Goal: Transaction & Acquisition: Purchase product/service

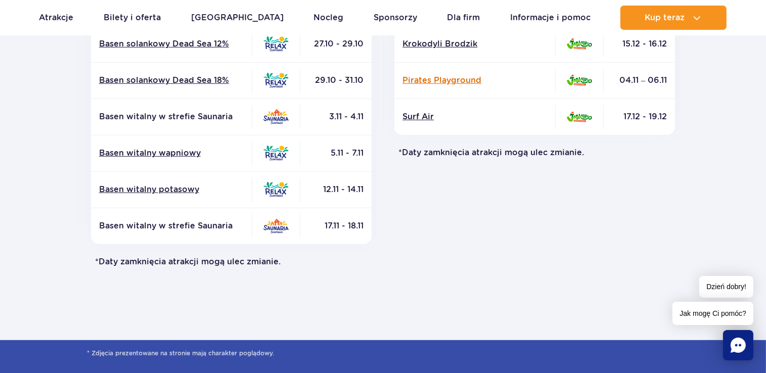
scroll to position [506, 0]
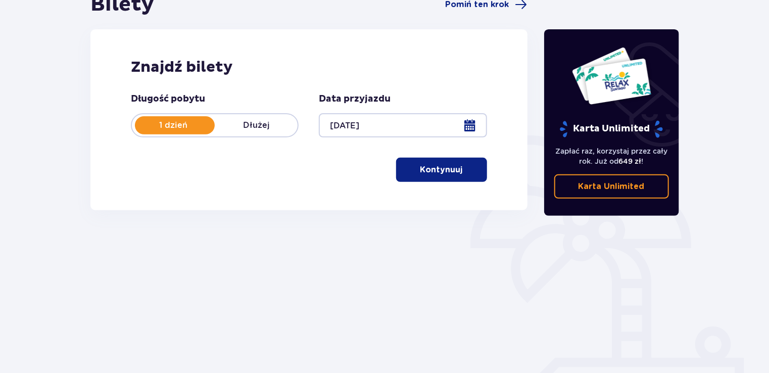
scroll to position [142, 0]
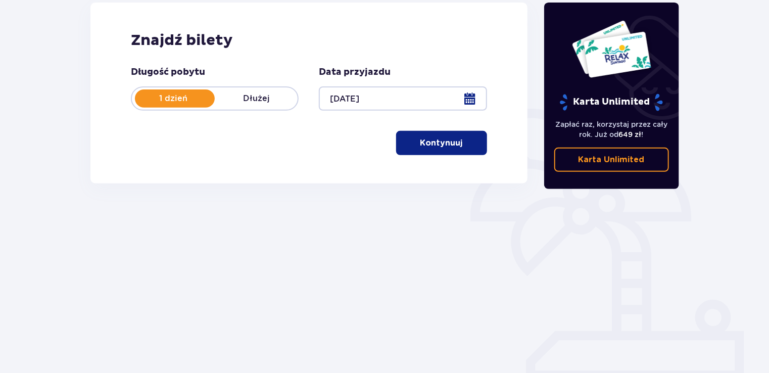
click at [456, 144] on button "Kontynuuj" at bounding box center [441, 143] width 91 height 24
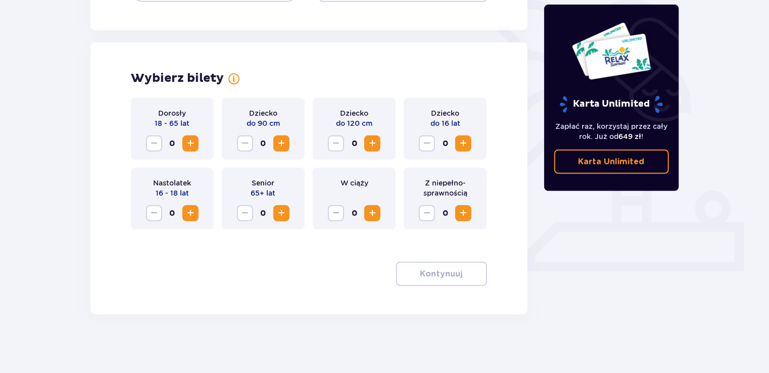
scroll to position [253, 0]
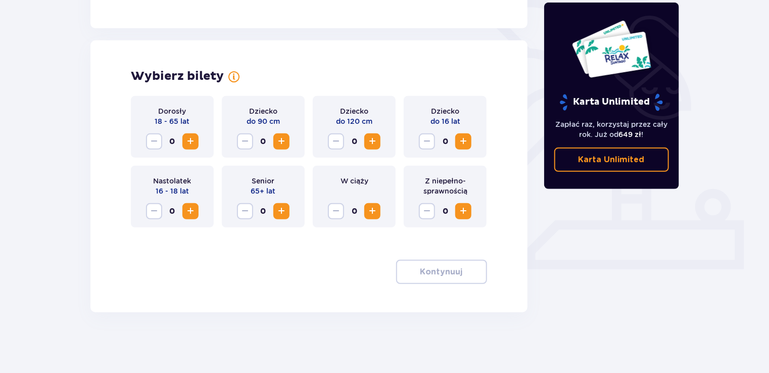
click at [193, 143] on span "Zwiększ" at bounding box center [191, 141] width 12 height 12
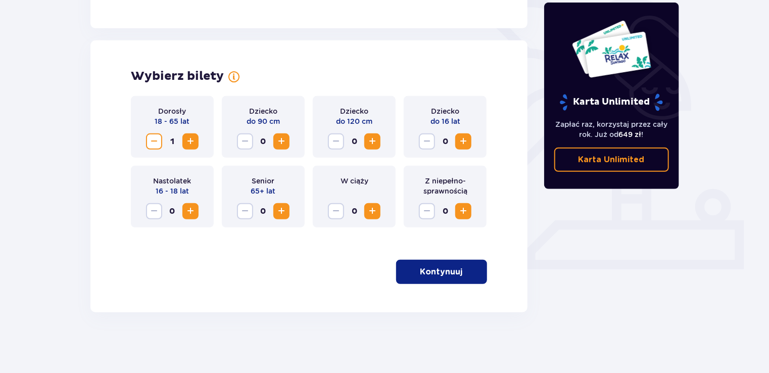
click at [193, 143] on span "Zwiększ" at bounding box center [191, 141] width 12 height 12
click at [447, 269] on p "Kontynuuj" at bounding box center [442, 271] width 42 height 11
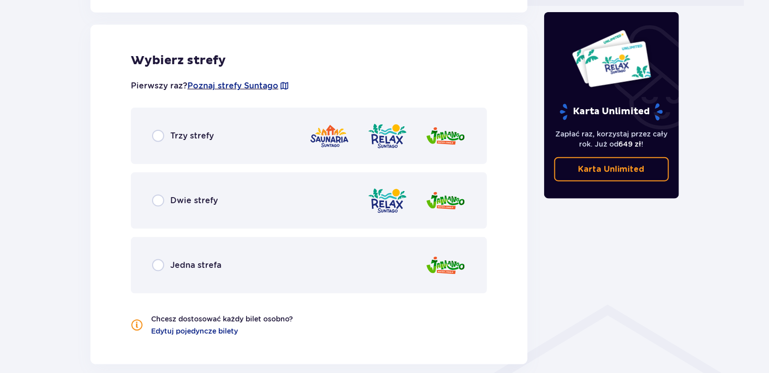
scroll to position [517, 0]
click at [148, 138] on div "Trzy strefy" at bounding box center [309, 135] width 356 height 57
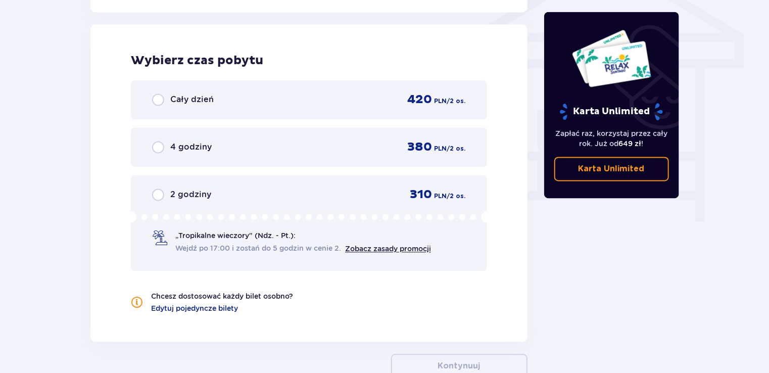
scroll to position [868, 0]
click at [174, 196] on span "2 godziny" at bounding box center [190, 194] width 41 height 11
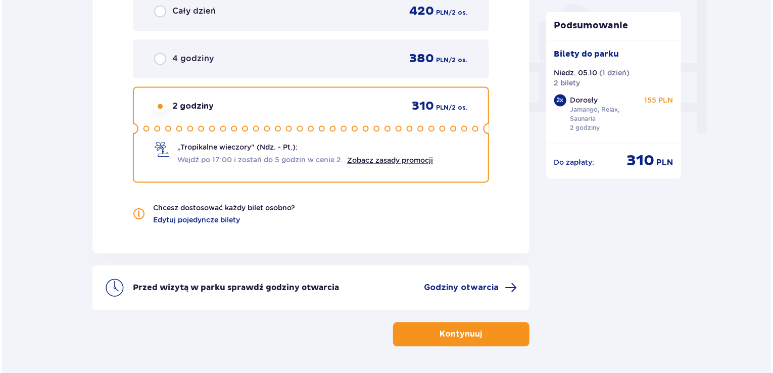
scroll to position [939, 0]
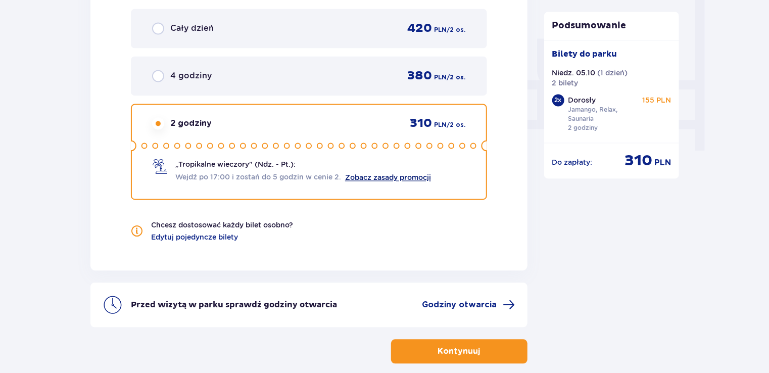
click at [391, 178] on link "Zobacz zasady promocji" at bounding box center [388, 178] width 86 height 8
click at [458, 301] on span "Godziny otwarcia" at bounding box center [460, 305] width 75 height 11
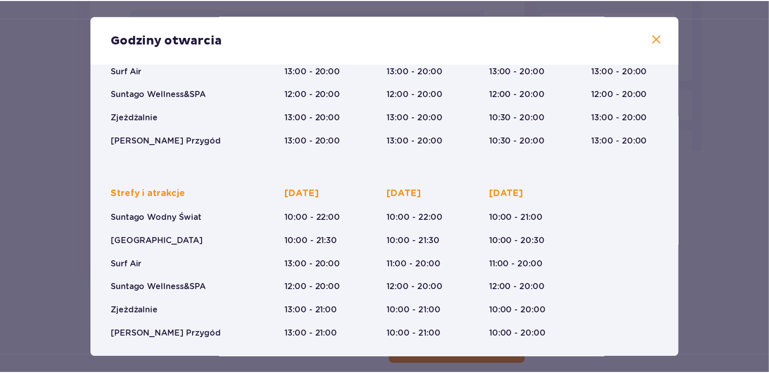
scroll to position [162, 0]
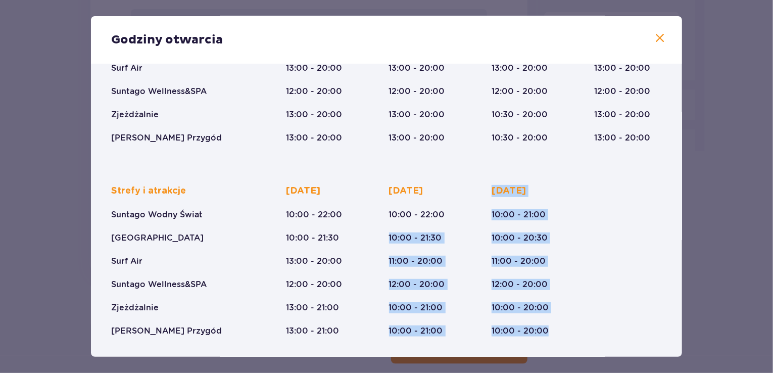
drag, startPoint x: 542, startPoint y: 319, endPoint x: 453, endPoint y: 195, distance: 152.9
click at [453, 195] on div "Strefy i atrakcje Suntago Wodny Świat Crocodile Island Surf Air Suntago Wellnes…" at bounding box center [386, 253] width 551 height 168
click at [453, 195] on div "Sobota 10:00 - 22:00 10:00 - 21:30 11:00 - 20:00 12:00 - 20:00 10:00 - 21:00 10…" at bounding box center [423, 261] width 68 height 152
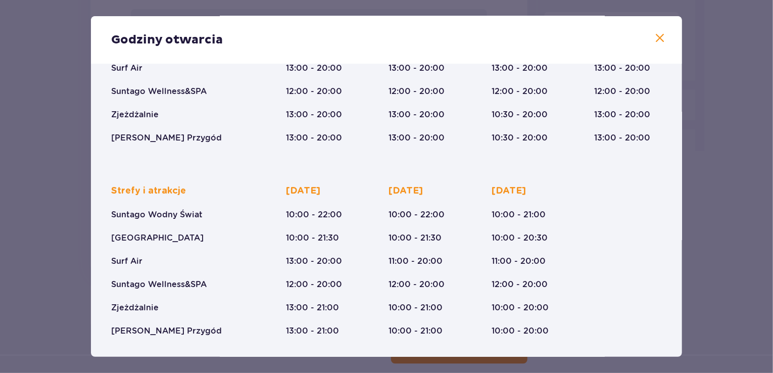
click at [656, 41] on span at bounding box center [660, 38] width 12 height 12
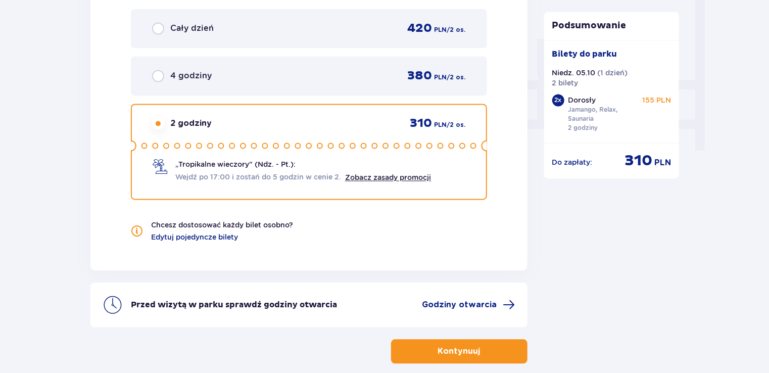
click at [445, 346] on p "Kontynuuj" at bounding box center [459, 351] width 42 height 11
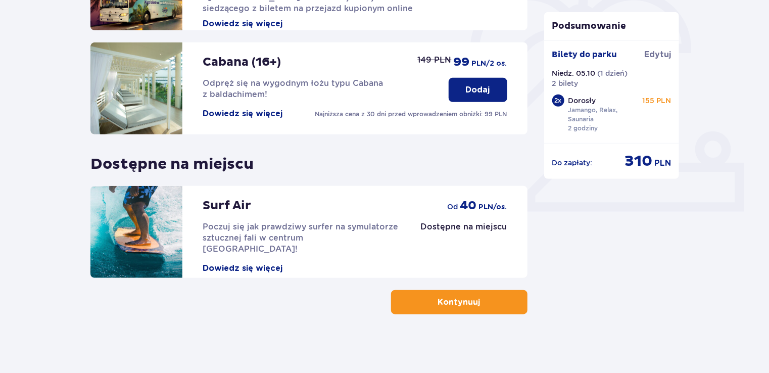
scroll to position [312, 0]
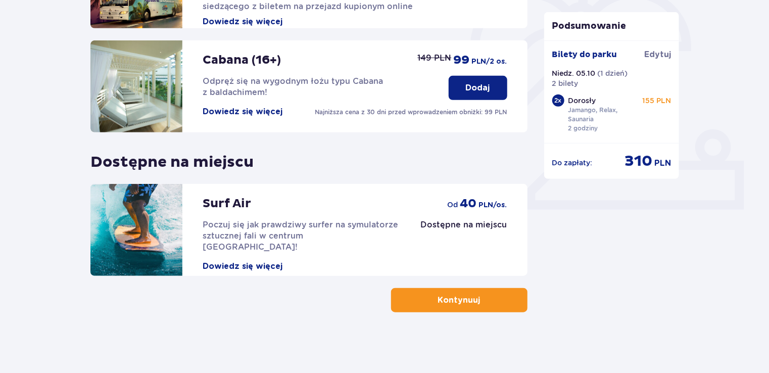
click at [454, 290] on button "Kontynuuj" at bounding box center [459, 300] width 136 height 24
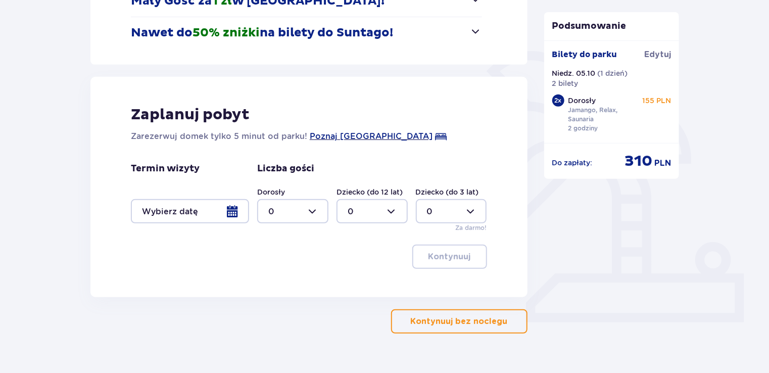
scroll to position [202, 0]
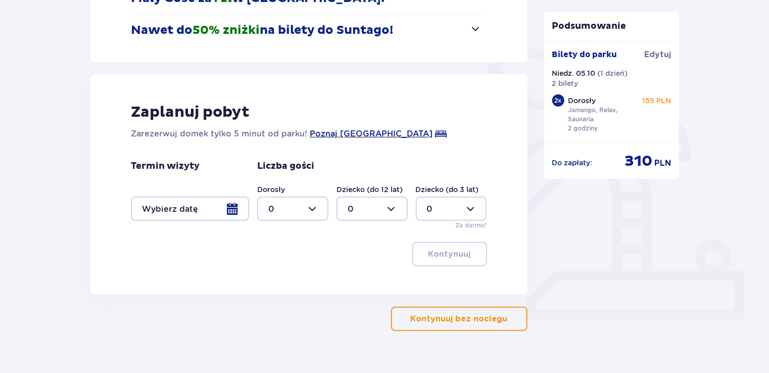
click at [474, 322] on p "Kontynuuj bez noclegu" at bounding box center [459, 318] width 97 height 11
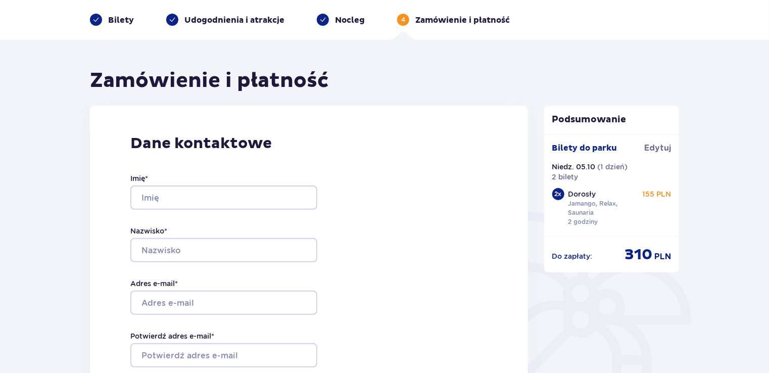
scroll to position [51, 0]
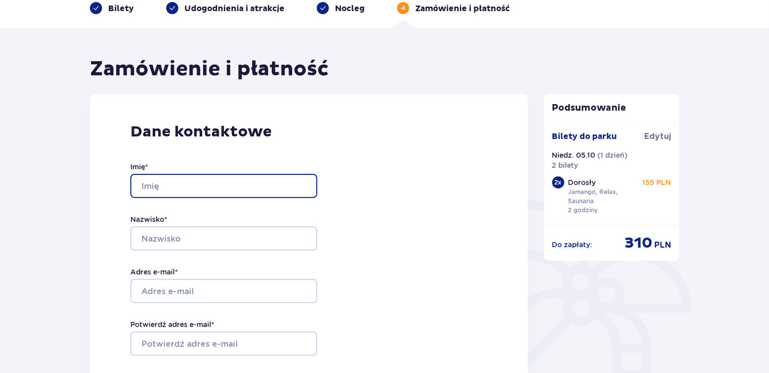
click at [202, 174] on input "Imię *" at bounding box center [223, 186] width 187 height 24
type input "Michał"
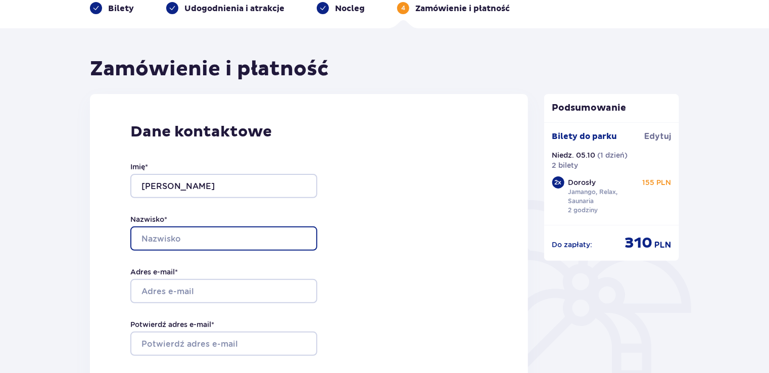
click at [214, 237] on input "Nazwisko *" at bounding box center [223, 238] width 187 height 24
type input "Ślusarz"
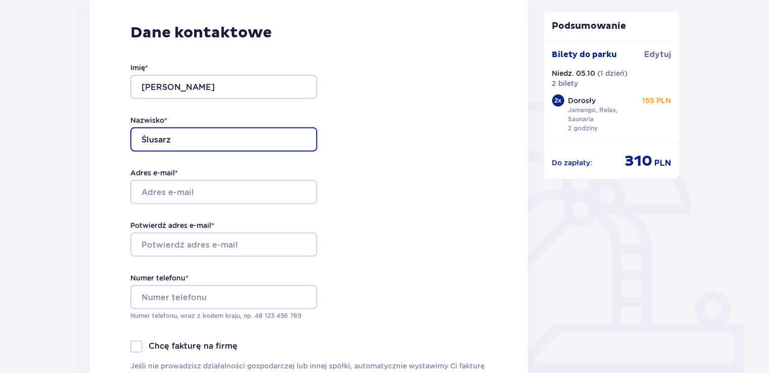
scroll to position [152, 0]
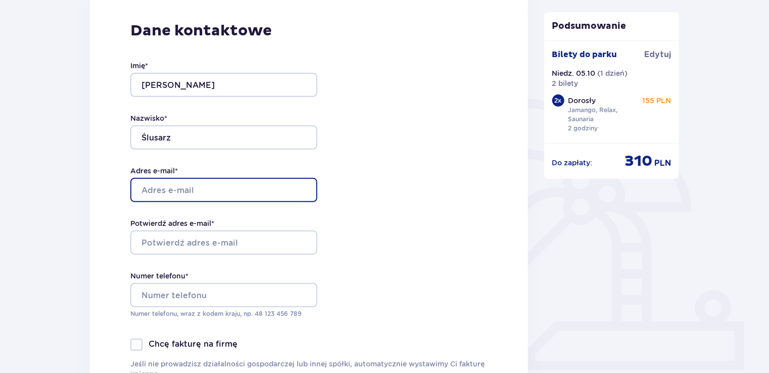
click at [202, 193] on input "Adres e-mail *" at bounding box center [223, 190] width 187 height 24
type input "[PERSON_NAME][EMAIL_ADDRESS][DOMAIN_NAME]"
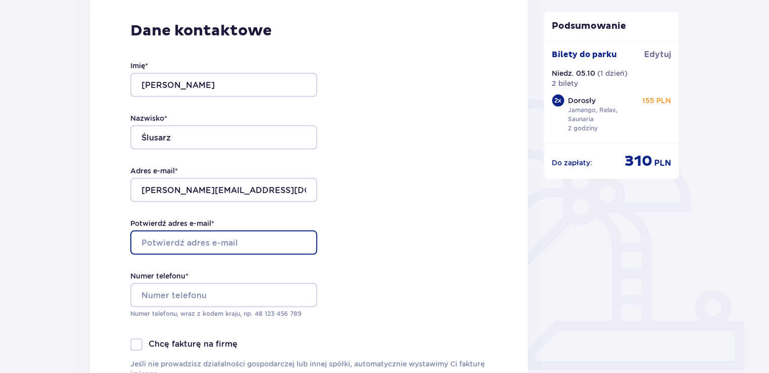
click at [198, 250] on input "Potwierdź adres e-mail *" at bounding box center [223, 243] width 187 height 24
click at [202, 243] on input "Potwierdź adres e-mail *" at bounding box center [223, 243] width 187 height 24
type input "[PERSON_NAME][EMAIL_ADDRESS][DOMAIN_NAME]"
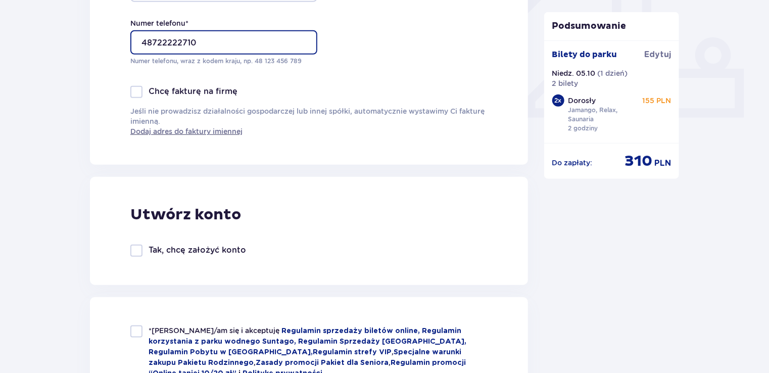
scroll to position [506, 0]
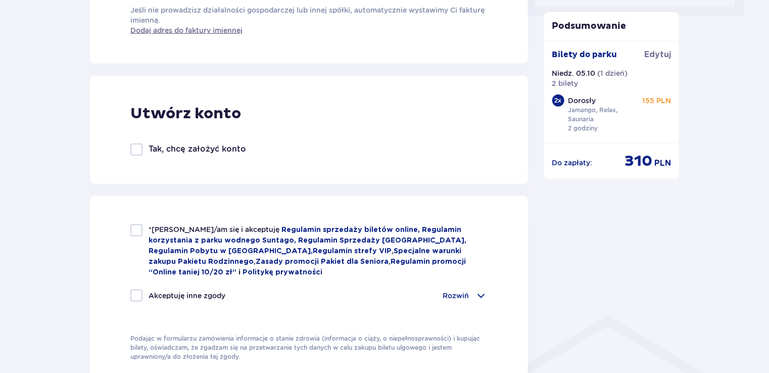
type input "48722222710"
click at [135, 145] on div at bounding box center [136, 150] width 12 height 12
checkbox input "true"
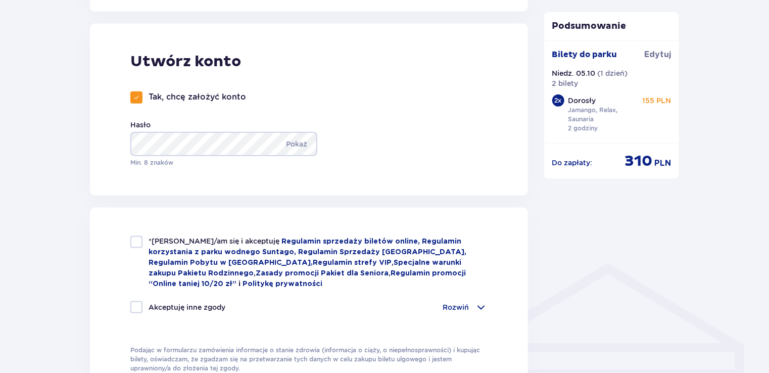
scroll to position [607, 0]
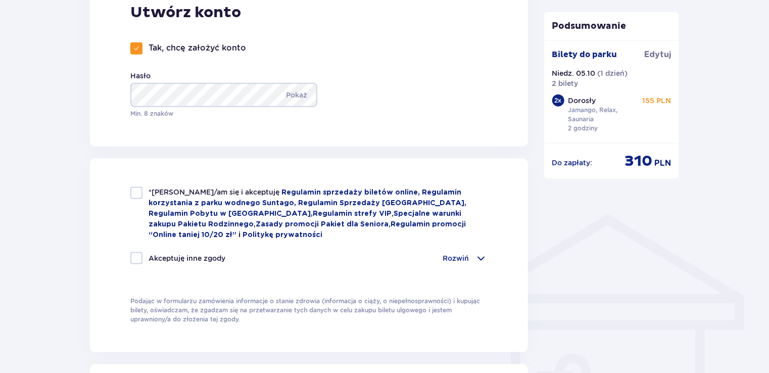
click at [136, 196] on div at bounding box center [136, 193] width 12 height 12
checkbox input "true"
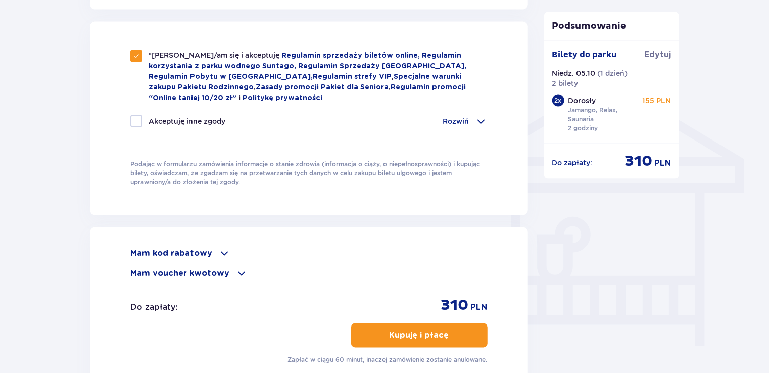
scroll to position [758, 0]
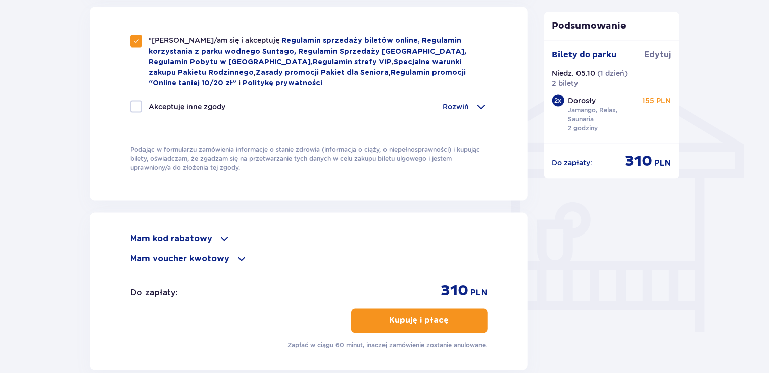
click at [456, 321] on span "button" at bounding box center [451, 321] width 12 height 12
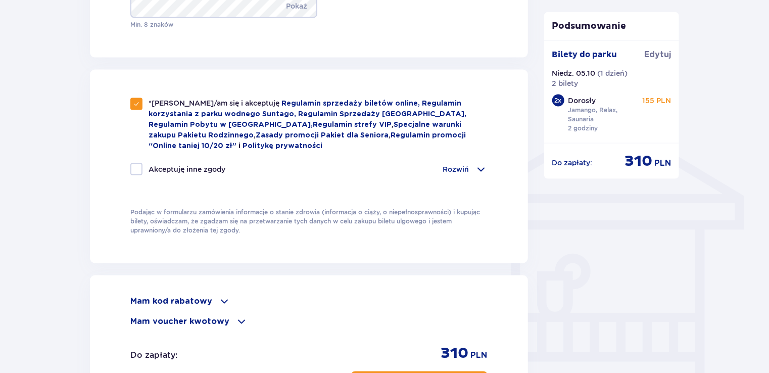
scroll to position [455, 0]
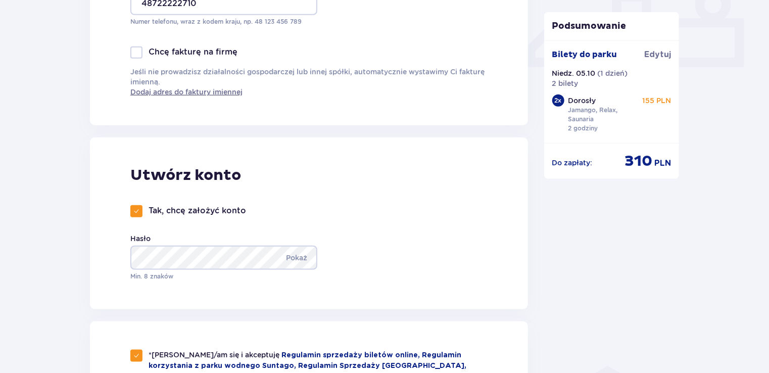
click at [150, 210] on p "Tak, chcę założyć konto" at bounding box center [198, 210] width 98 height 11
checkbox input "false"
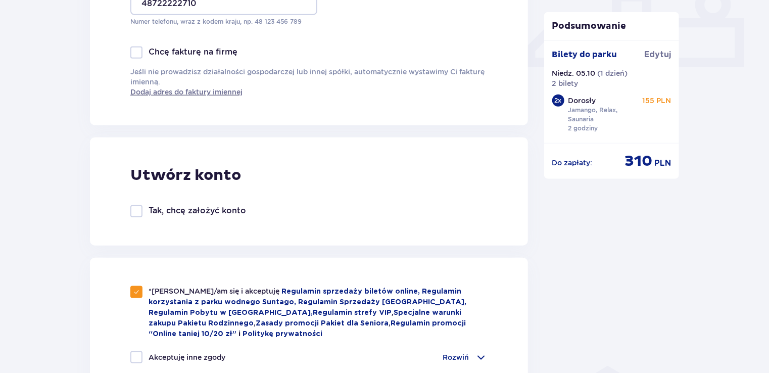
scroll to position [556, 0]
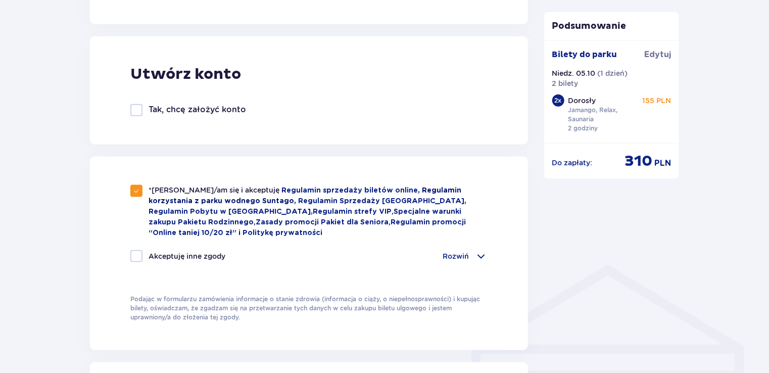
click at [149, 204] on link "Regulamin korzystania z parku wodnego Suntago," at bounding box center [305, 196] width 313 height 18
click at [135, 198] on div "*Zapoznałem/am się i akceptuję Regulamin sprzedaży biletów online, Regulamin ko…" at bounding box center [308, 211] width 357 height 53
checkbox input "false"
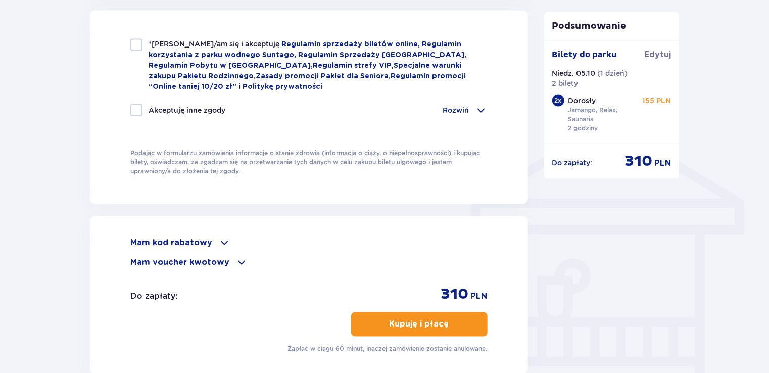
scroll to position [812, 0]
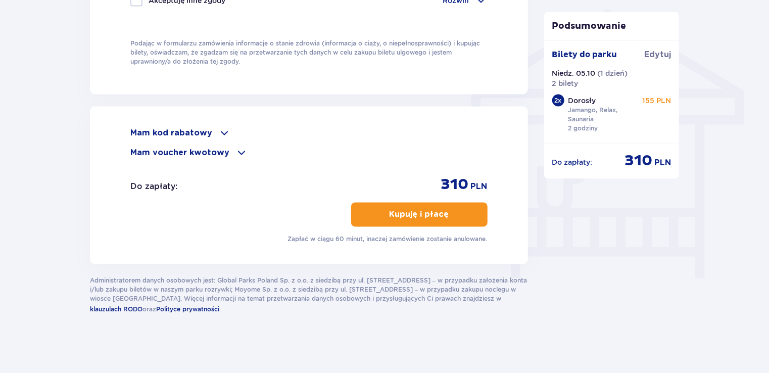
click at [390, 214] on p "Kupuję i płacę" at bounding box center [420, 214] width 60 height 11
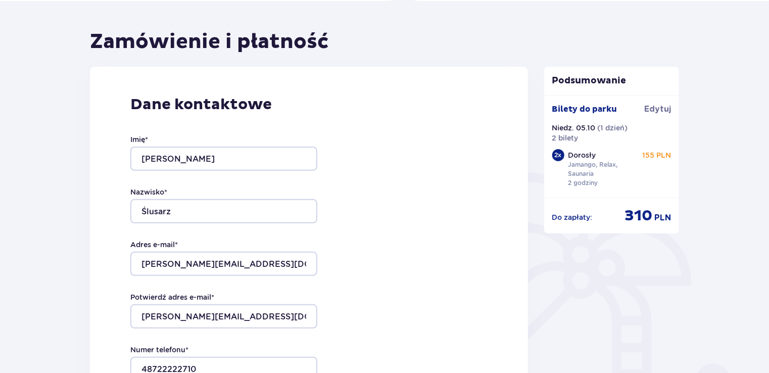
scroll to position [0, 0]
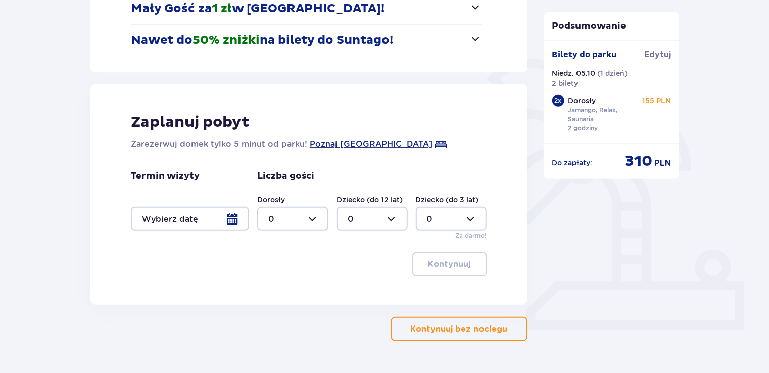
scroll to position [202, 0]
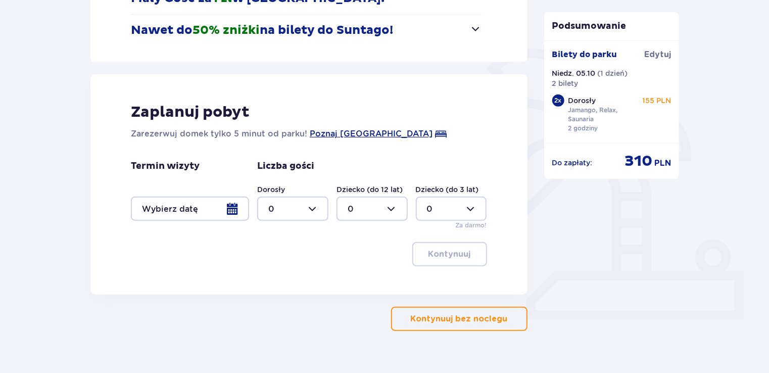
click at [484, 315] on p "Kontynuuj bez noclegu" at bounding box center [459, 318] width 97 height 11
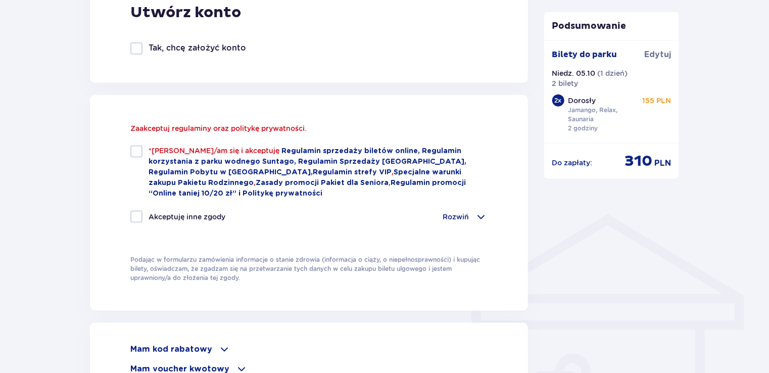
scroll to position [823, 0]
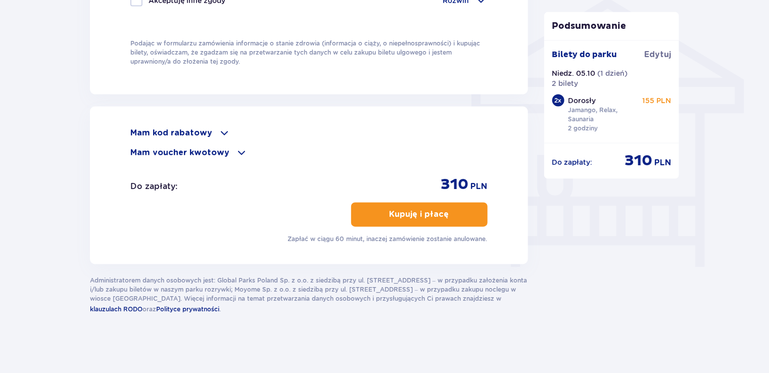
click at [214, 144] on div "Mam kod rabatowy Zastosuj Mam voucher kwotowy Zastosuj" at bounding box center [308, 143] width 357 height 32
click at [214, 147] on div "Mam voucher kwotowy" at bounding box center [308, 153] width 357 height 12
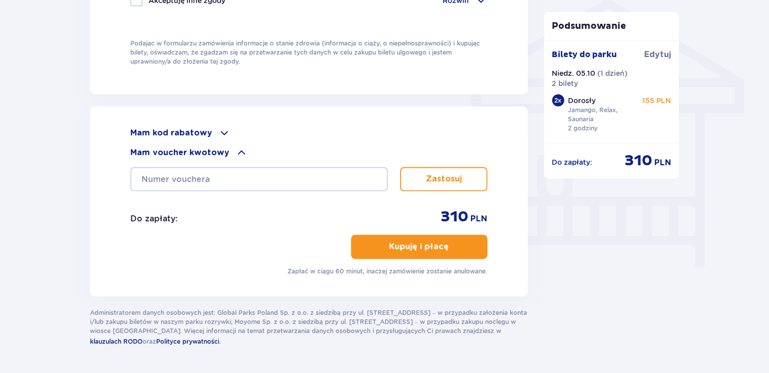
click at [214, 131] on div "Mam kod rabatowy" at bounding box center [308, 133] width 357 height 12
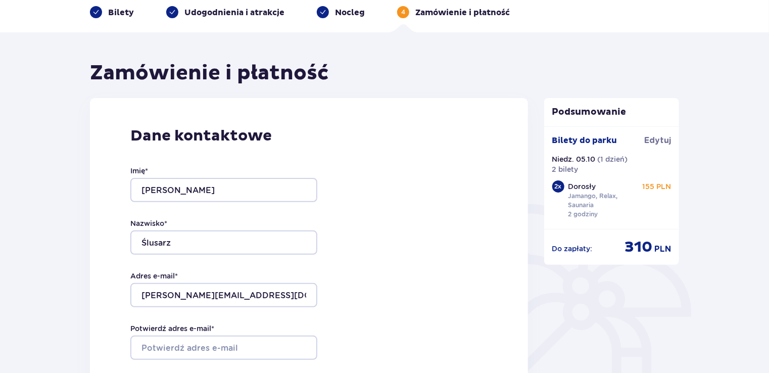
scroll to position [0, 0]
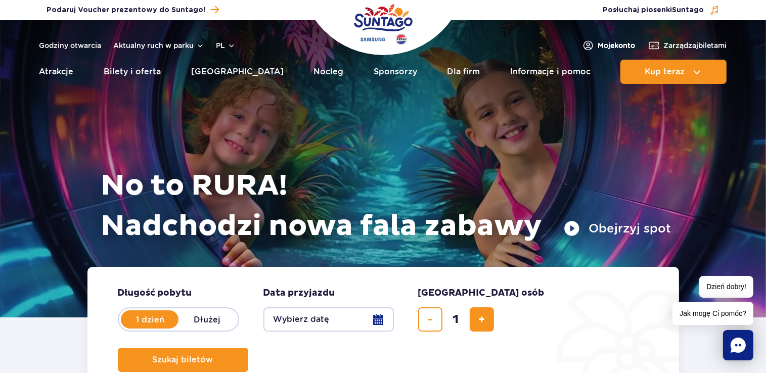
click at [621, 47] on span "Moje konto" at bounding box center [616, 45] width 37 height 10
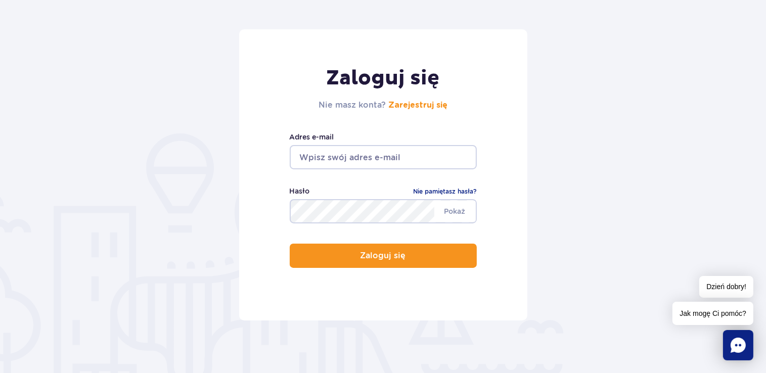
scroll to position [152, 0]
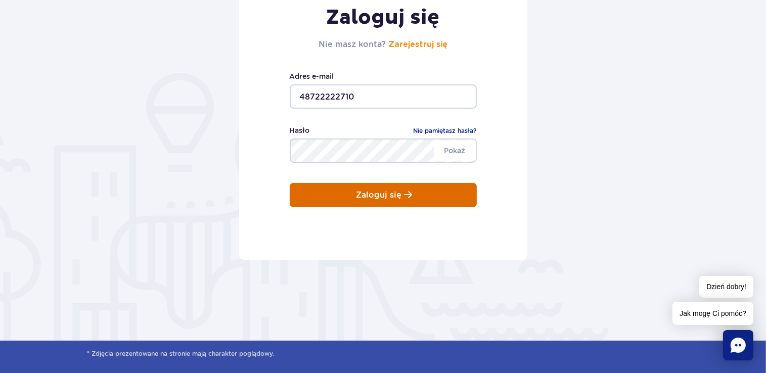
click at [363, 200] on button "Zaloguj się" at bounding box center [383, 195] width 187 height 24
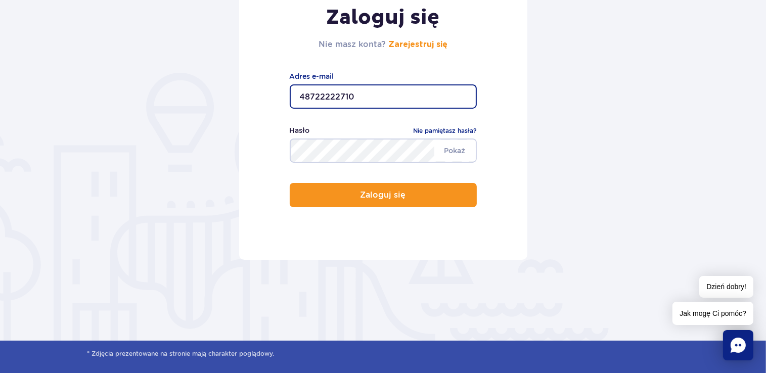
drag, startPoint x: 368, startPoint y: 98, endPoint x: 167, endPoint y: 93, distance: 201.3
click at [167, 93] on form "Zaloguj się Nie masz konta? Zarejestruj się 48722222710 Adres e-mail Pokaż Hasł…" at bounding box center [383, 114] width 592 height 291
type input "[PERSON_NAME][EMAIL_ADDRESS][DOMAIN_NAME]"
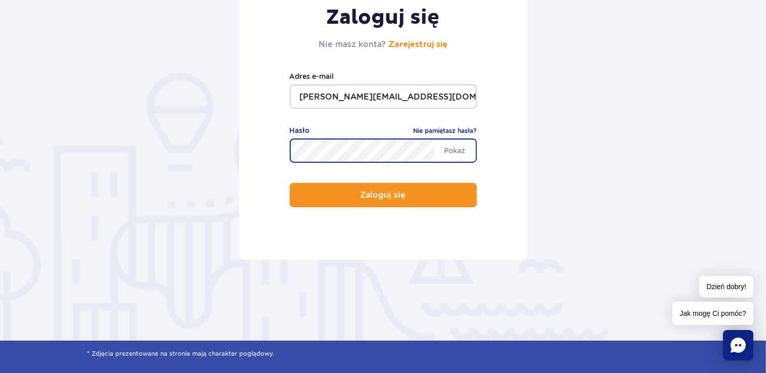
click at [290, 183] on button "Zaloguj się" at bounding box center [383, 195] width 187 height 24
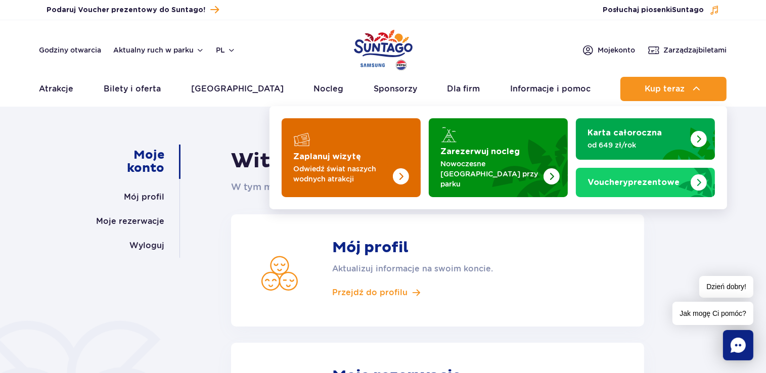
click at [387, 158] on img "Zaplanuj wizytę" at bounding box center [380, 157] width 80 height 79
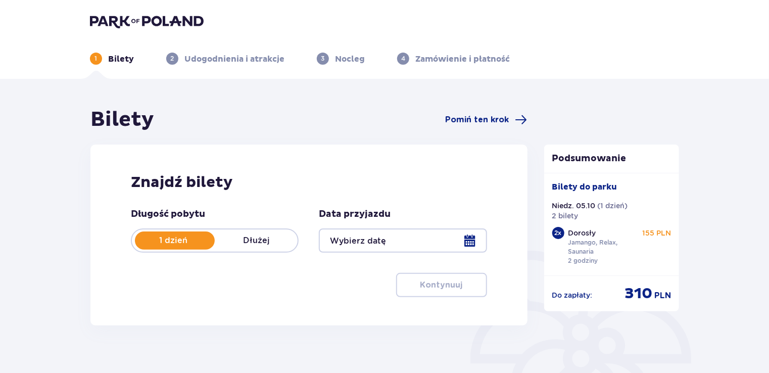
type input "[DATE]"
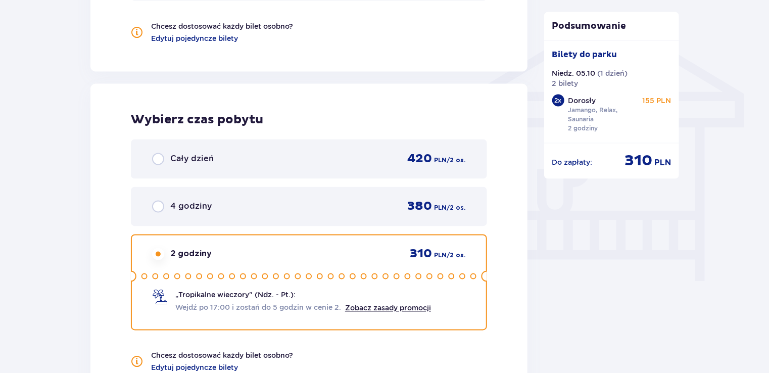
scroll to position [990, 0]
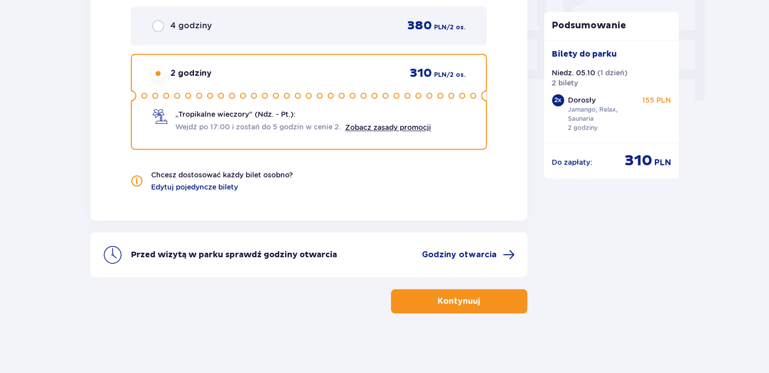
click at [503, 311] on button "Kontynuuj" at bounding box center [459, 301] width 136 height 24
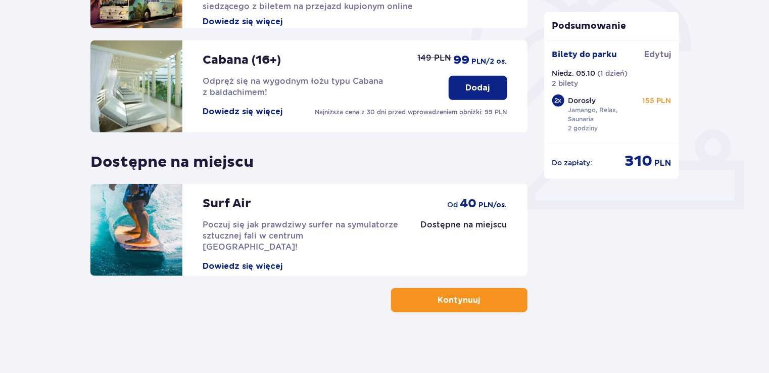
click at [492, 300] on button "Kontynuuj" at bounding box center [459, 300] width 136 height 24
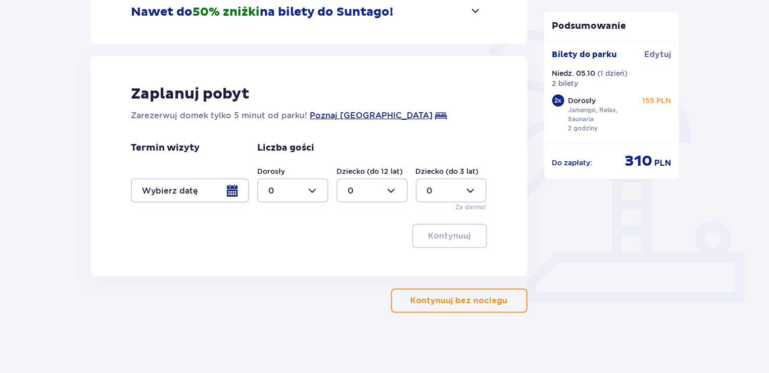
click at [491, 301] on p "Kontynuuj bez noclegu" at bounding box center [459, 300] width 97 height 11
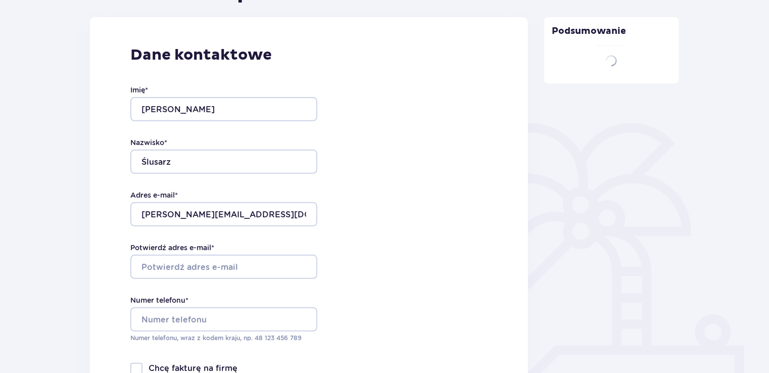
type input "Michał"
type input "Ślusarz"
type input "[PERSON_NAME][EMAIL_ADDRESS][DOMAIN_NAME]"
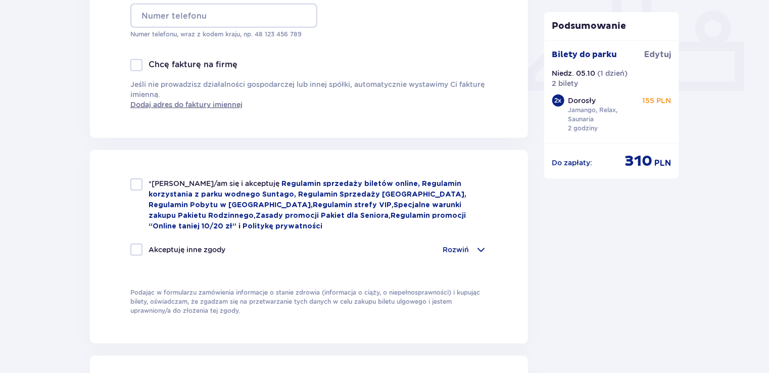
scroll to position [657, 0]
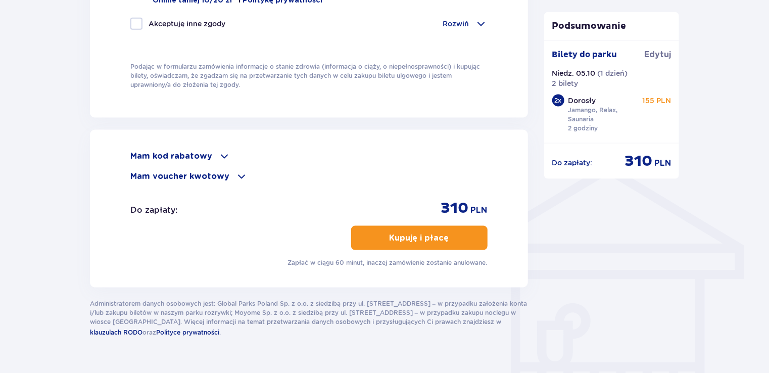
click at [441, 231] on button "Kupuję i płacę" at bounding box center [419, 238] width 136 height 24
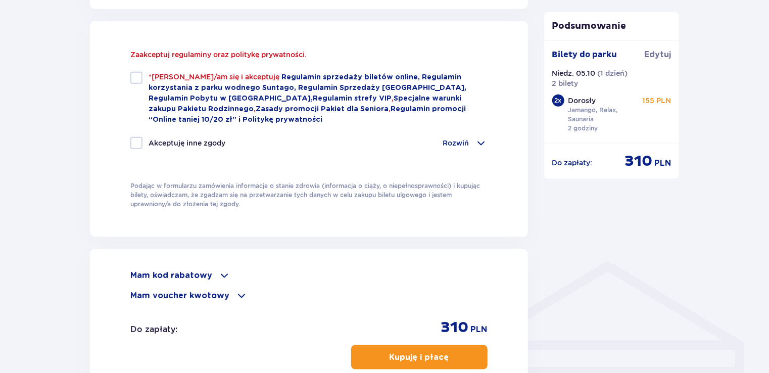
scroll to position [559, 0]
click at [140, 77] on div at bounding box center [136, 79] width 12 height 12
checkbox input "true"
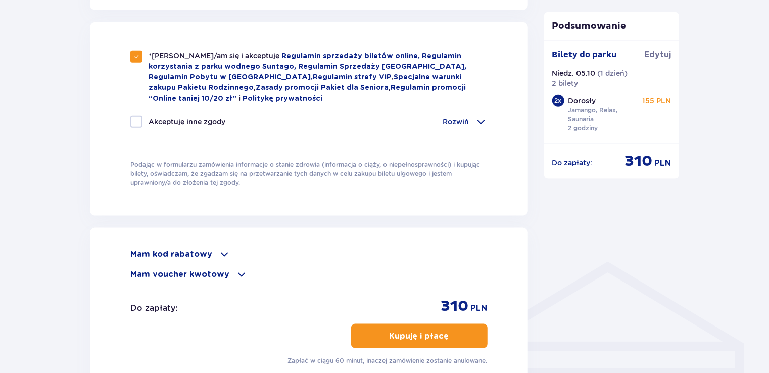
click at [458, 318] on div "Mam kod rabatowy Zastosuj Mam voucher kwotowy Zastosuj Do zapłaty : 310 PLN Kup…" at bounding box center [308, 306] width 357 height 117
click at [460, 332] on button "Kupuję i płacę" at bounding box center [419, 336] width 136 height 24
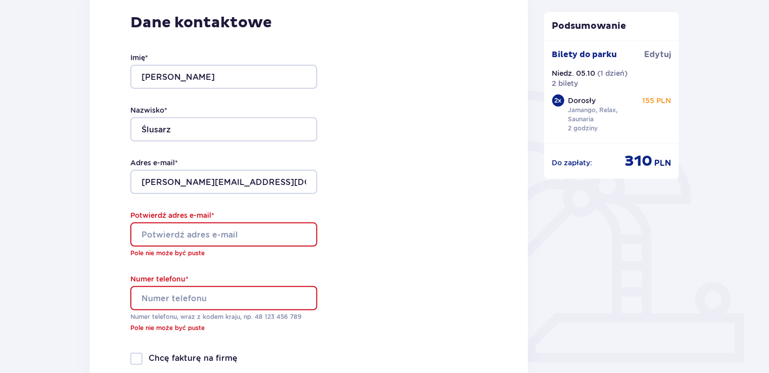
scroll to position [143, 0]
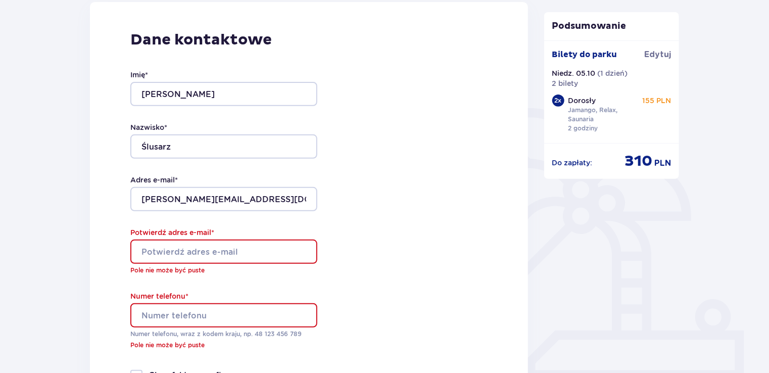
click at [266, 253] on input "Potwierdź adres e-mail *" at bounding box center [223, 252] width 187 height 24
type input "[PERSON_NAME][EMAIL_ADDRESS][DOMAIN_NAME]"
click at [243, 311] on input "Numer telefonu *" at bounding box center [223, 315] width 187 height 24
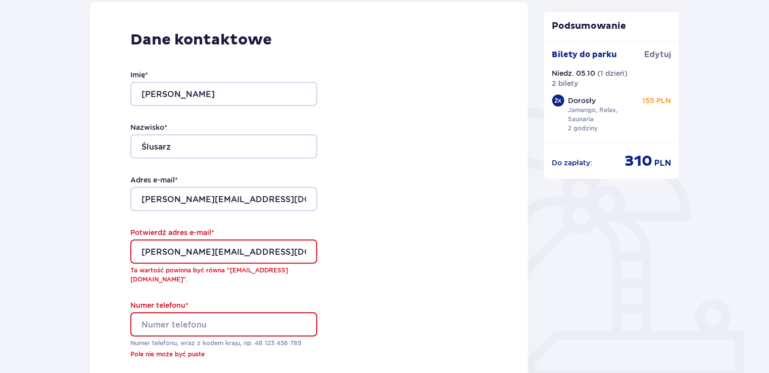
type input "48722222710"
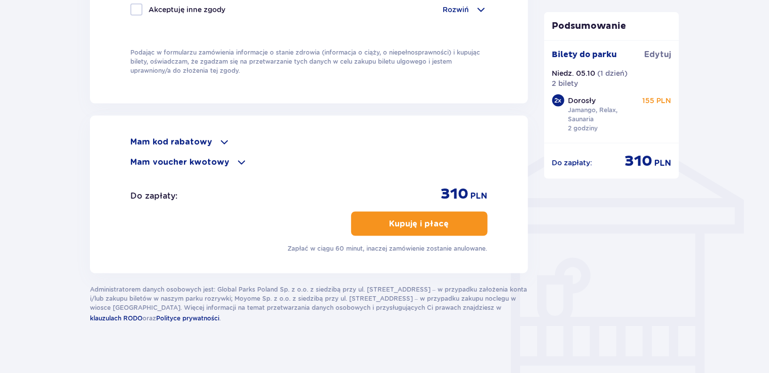
click at [451, 219] on button "Kupuję i płacę" at bounding box center [419, 224] width 136 height 24
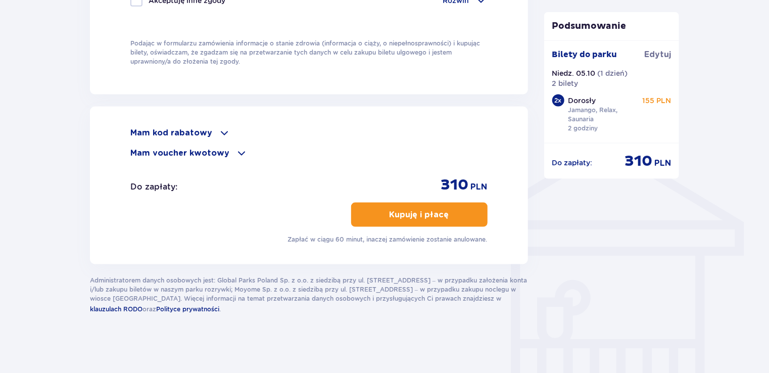
scroll to position [0, 0]
